Goal: Task Accomplishment & Management: Use online tool/utility

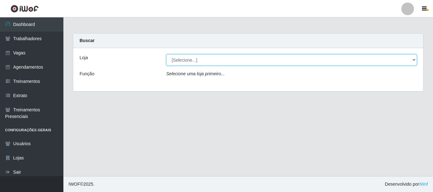
click at [409, 61] on select "[Selecione...] Bemais Supermercados - B4 [GEOGRAPHIC_DATA]" at bounding box center [291, 60] width 251 height 11
select select "404"
click at [166, 55] on select "[Selecione...] Bemais Supermercados - B4 [GEOGRAPHIC_DATA]" at bounding box center [291, 60] width 251 height 11
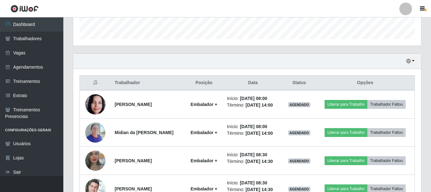
scroll to position [222, 0]
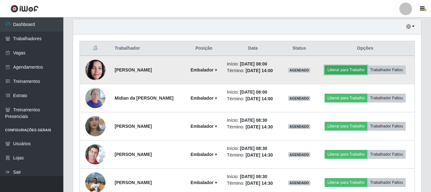
click at [343, 68] on button "Liberar para Trabalho" at bounding box center [346, 70] width 43 height 9
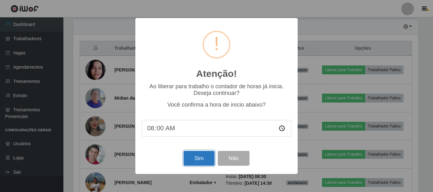
click at [191, 162] on button "Sim" at bounding box center [198, 158] width 31 height 15
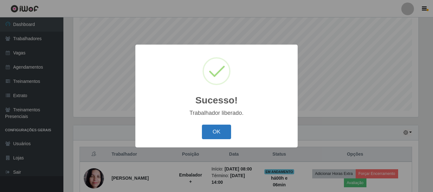
click at [211, 131] on button "OK" at bounding box center [216, 132] width 29 height 15
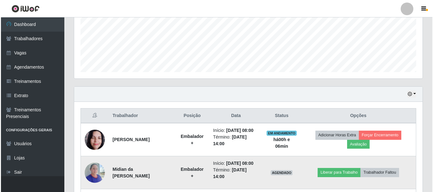
scroll to position [211, 0]
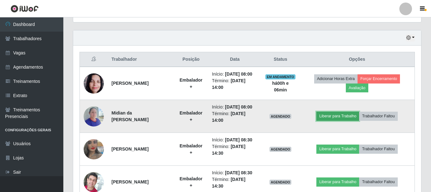
click at [350, 116] on button "Liberar para Trabalho" at bounding box center [338, 116] width 43 height 9
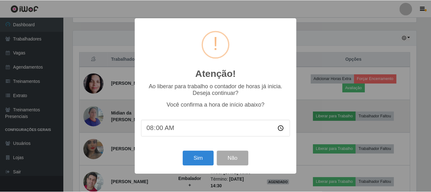
scroll to position [132, 345]
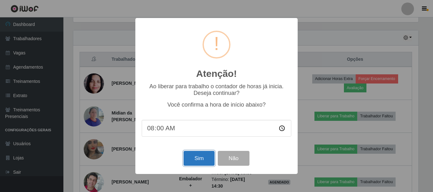
click at [198, 160] on button "Sim" at bounding box center [198, 158] width 31 height 15
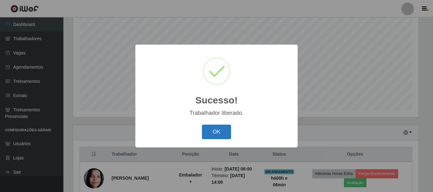
click at [215, 134] on button "OK" at bounding box center [216, 132] width 29 height 15
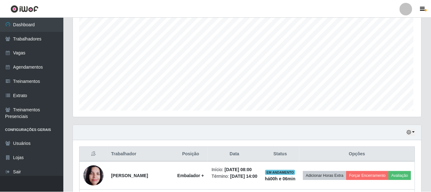
scroll to position [132, 348]
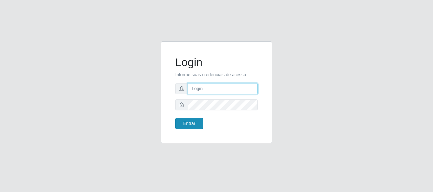
type input "maria@B4"
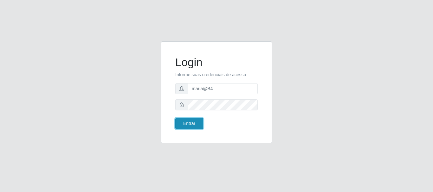
click at [186, 124] on button "Entrar" at bounding box center [189, 123] width 28 height 11
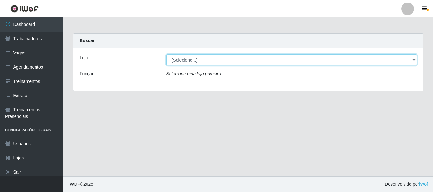
click at [384, 60] on select "[Selecione...] Bemais Supermercados - B4 [GEOGRAPHIC_DATA]" at bounding box center [291, 60] width 251 height 11
select select "404"
click at [166, 55] on select "[Selecione...] Bemais Supermercados - B4 [GEOGRAPHIC_DATA]" at bounding box center [291, 60] width 251 height 11
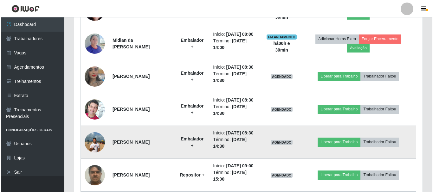
scroll to position [285, 0]
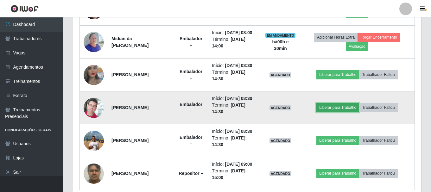
click at [334, 108] on button "Liberar para Trabalho" at bounding box center [338, 107] width 43 height 9
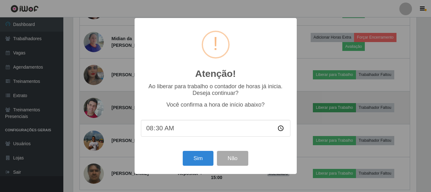
scroll to position [132, 345]
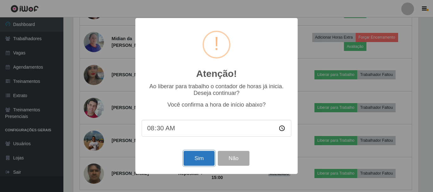
click at [190, 162] on button "Sim" at bounding box center [198, 158] width 31 height 15
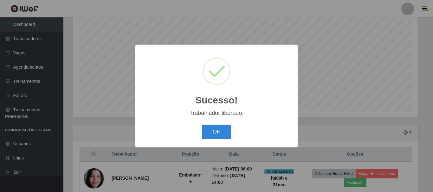
click at [215, 136] on button "OK" at bounding box center [216, 132] width 29 height 15
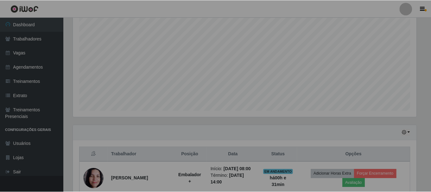
scroll to position [132, 348]
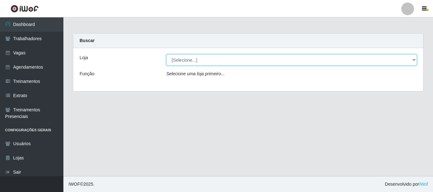
click at [390, 61] on select "[Selecione...] Bemais Supermercados - B4 [GEOGRAPHIC_DATA]" at bounding box center [291, 60] width 251 height 11
select select "404"
click at [166, 55] on select "[Selecione...] Bemais Supermercados - B4 [GEOGRAPHIC_DATA]" at bounding box center [291, 60] width 251 height 11
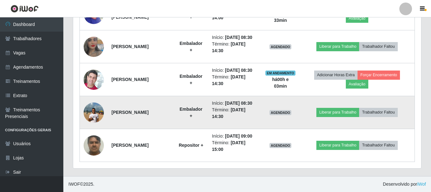
scroll to position [282, 0]
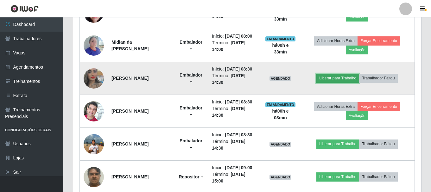
click at [343, 78] on button "Liberar para Trabalho" at bounding box center [338, 78] width 43 height 9
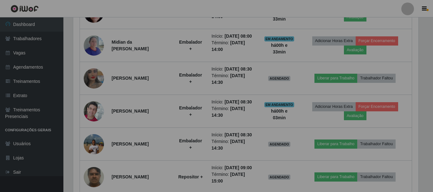
scroll to position [132, 348]
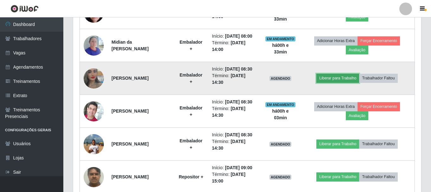
click at [336, 80] on button "Liberar para Trabalho" at bounding box center [338, 78] width 43 height 9
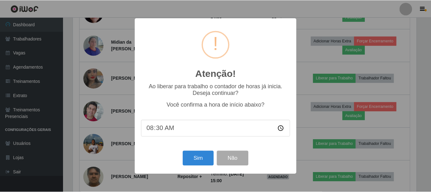
scroll to position [132, 345]
click at [195, 158] on button "Sim" at bounding box center [198, 158] width 31 height 15
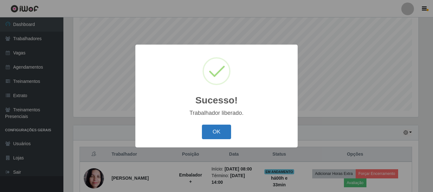
click at [214, 135] on button "OK" at bounding box center [216, 132] width 29 height 15
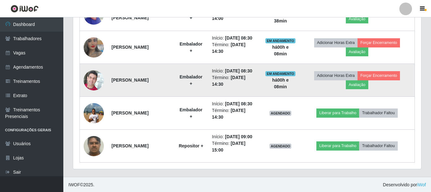
scroll to position [313, 0]
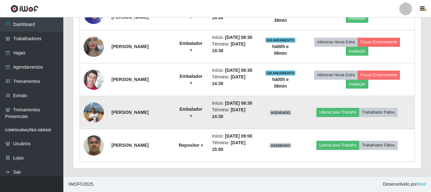
click at [93, 112] on img at bounding box center [94, 112] width 20 height 27
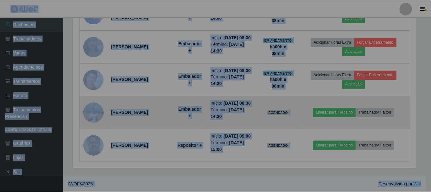
scroll to position [132, 348]
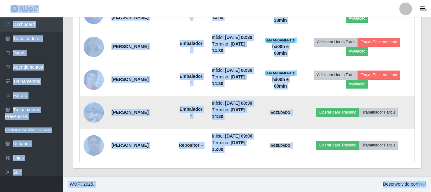
click at [93, 112] on img at bounding box center [94, 112] width 20 height 27
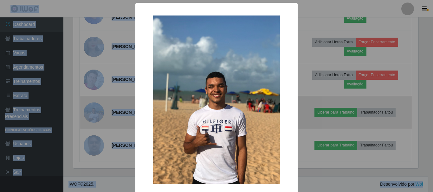
click at [93, 112] on div "× OK Cancel" at bounding box center [216, 96] width 433 height 192
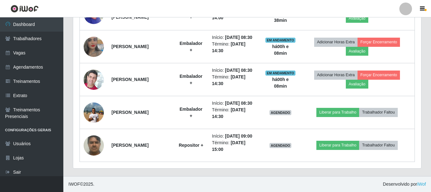
scroll to position [132, 348]
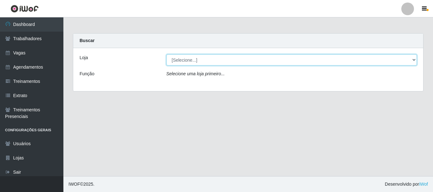
click at [392, 62] on select "[Selecione...] Bemais Supermercados - B4 [GEOGRAPHIC_DATA]" at bounding box center [291, 60] width 251 height 11
select select "404"
click at [166, 55] on select "[Selecione...] Bemais Supermercados - B4 [GEOGRAPHIC_DATA]" at bounding box center [291, 60] width 251 height 11
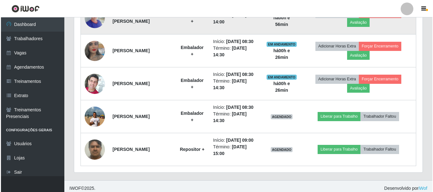
scroll to position [313, 0]
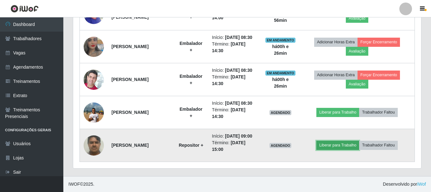
click at [336, 146] on button "Liberar para Trabalho" at bounding box center [338, 145] width 43 height 9
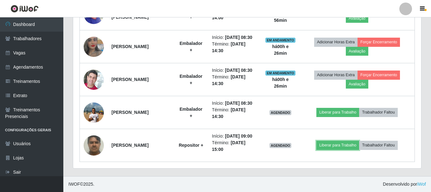
scroll to position [132, 348]
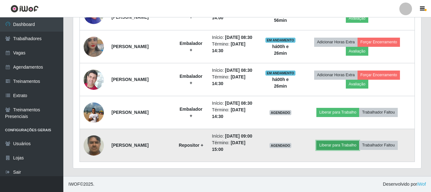
click at [337, 145] on button "Liberar para Trabalho" at bounding box center [338, 145] width 43 height 9
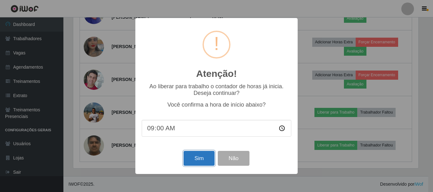
click at [201, 160] on button "Sim" at bounding box center [198, 158] width 31 height 15
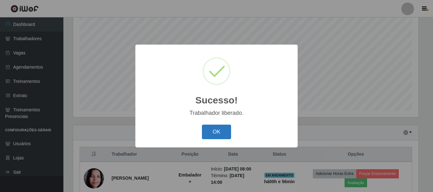
click at [215, 135] on button "OK" at bounding box center [216, 132] width 29 height 15
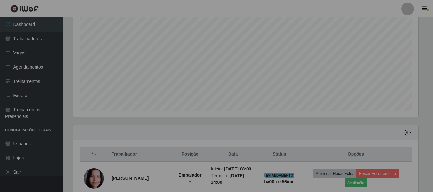
click at [215, 135] on div "Sucesso! × Trabalhador liberado. OK Cancel" at bounding box center [216, 96] width 433 height 192
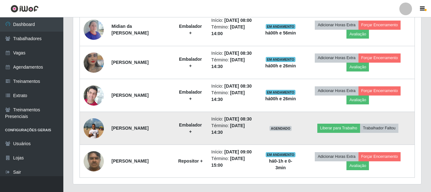
scroll to position [306, 0]
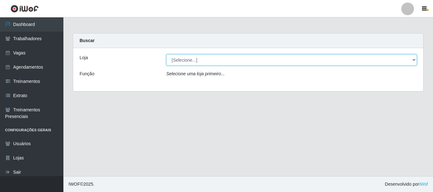
click at [394, 65] on select "[Selecione...] Bemais Supermercados - B4 [GEOGRAPHIC_DATA]" at bounding box center [291, 60] width 251 height 11
drag, startPoint x: 394, startPoint y: 65, endPoint x: 392, endPoint y: 61, distance: 4.8
click at [394, 65] on select "[Selecione...] Bemais Supermercados - B4 [GEOGRAPHIC_DATA]" at bounding box center [291, 60] width 251 height 11
click at [347, 61] on select "[Selecione...] Bemais Supermercados - B4 [GEOGRAPHIC_DATA]" at bounding box center [291, 60] width 251 height 11
select select "404"
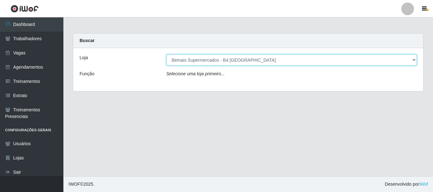
click at [166, 55] on select "[Selecione...] Bemais Supermercados - B4 [GEOGRAPHIC_DATA]" at bounding box center [291, 60] width 251 height 11
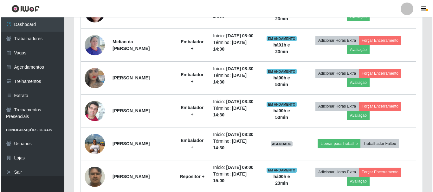
scroll to position [313, 0]
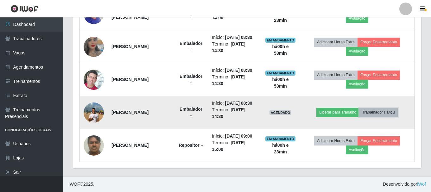
click at [382, 113] on button "Trabalhador Faltou" at bounding box center [378, 112] width 38 height 9
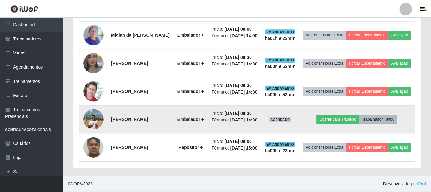
scroll to position [132, 345]
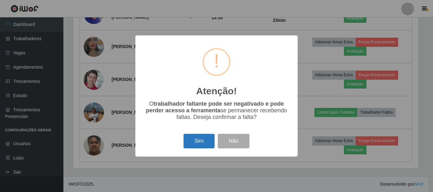
click at [197, 144] on button "Sim" at bounding box center [198, 141] width 31 height 15
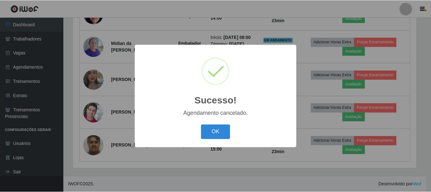
scroll to position [280, 0]
click at [221, 137] on button "OK" at bounding box center [216, 132] width 29 height 15
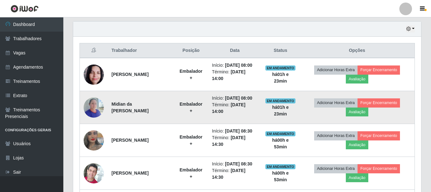
scroll to position [217, 0]
